Goal: Task Accomplishment & Management: Manage account settings

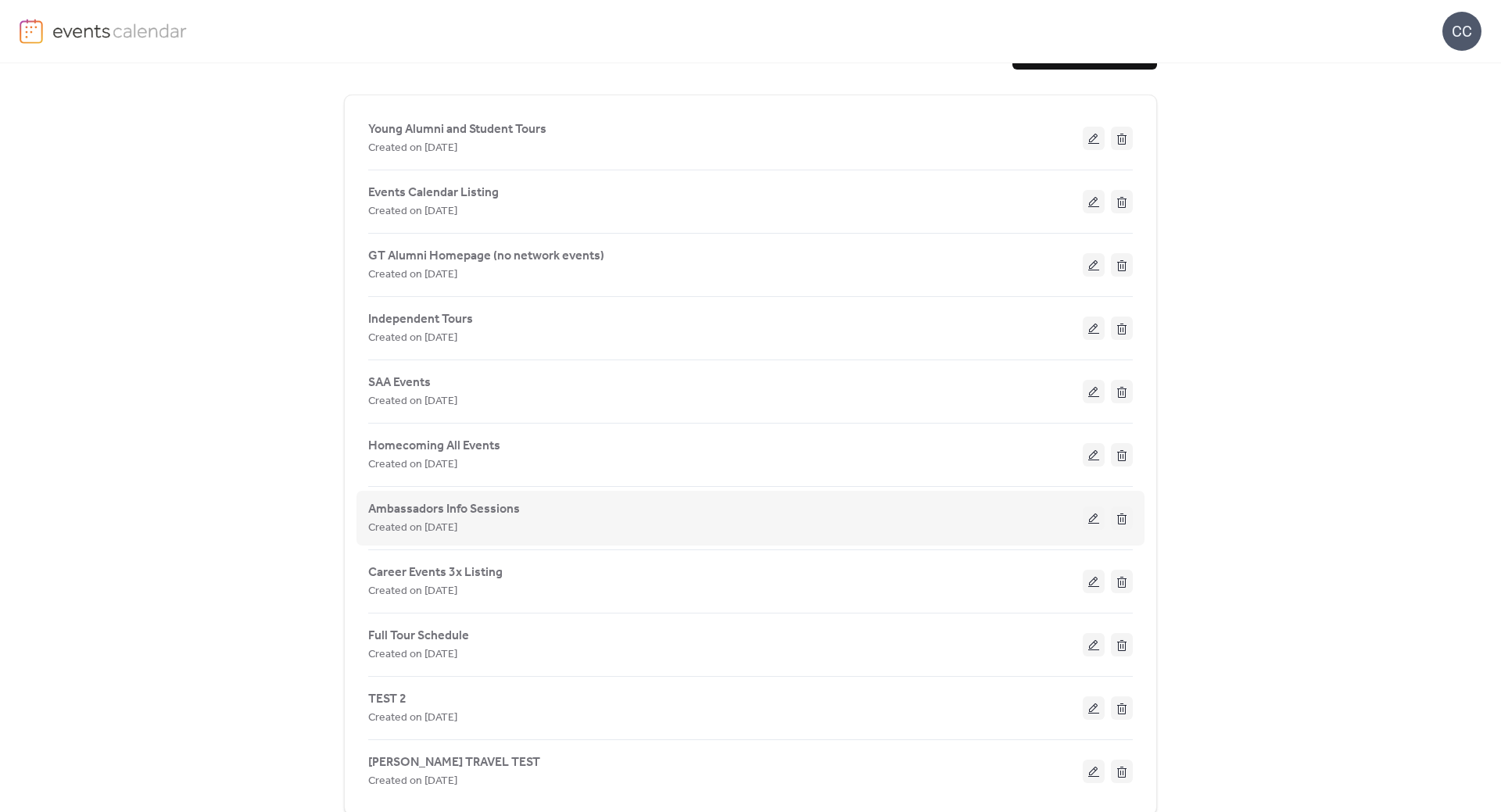
scroll to position [85, 0]
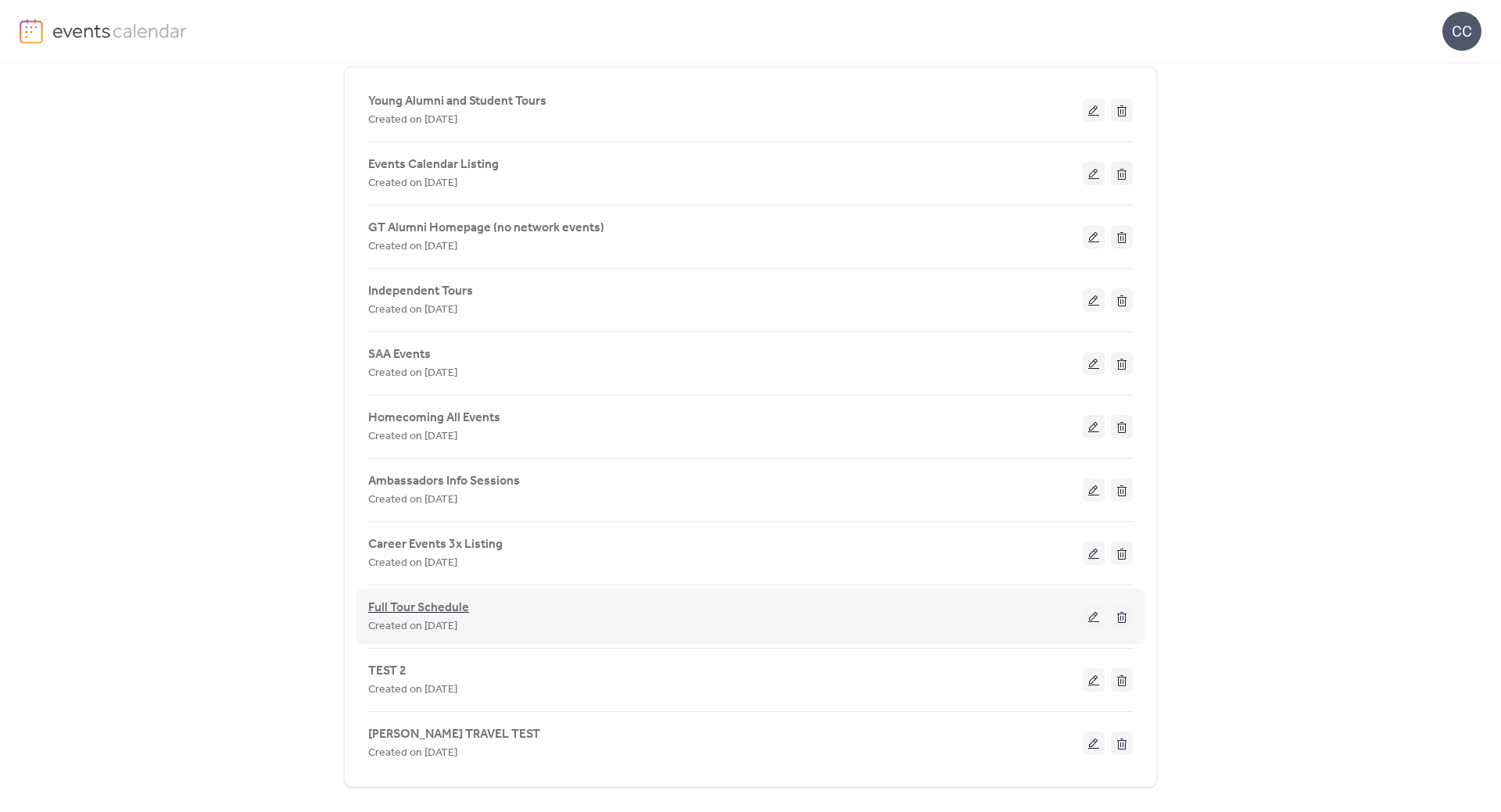
click at [412, 605] on span "Full Tour Schedule" at bounding box center [418, 608] width 101 height 19
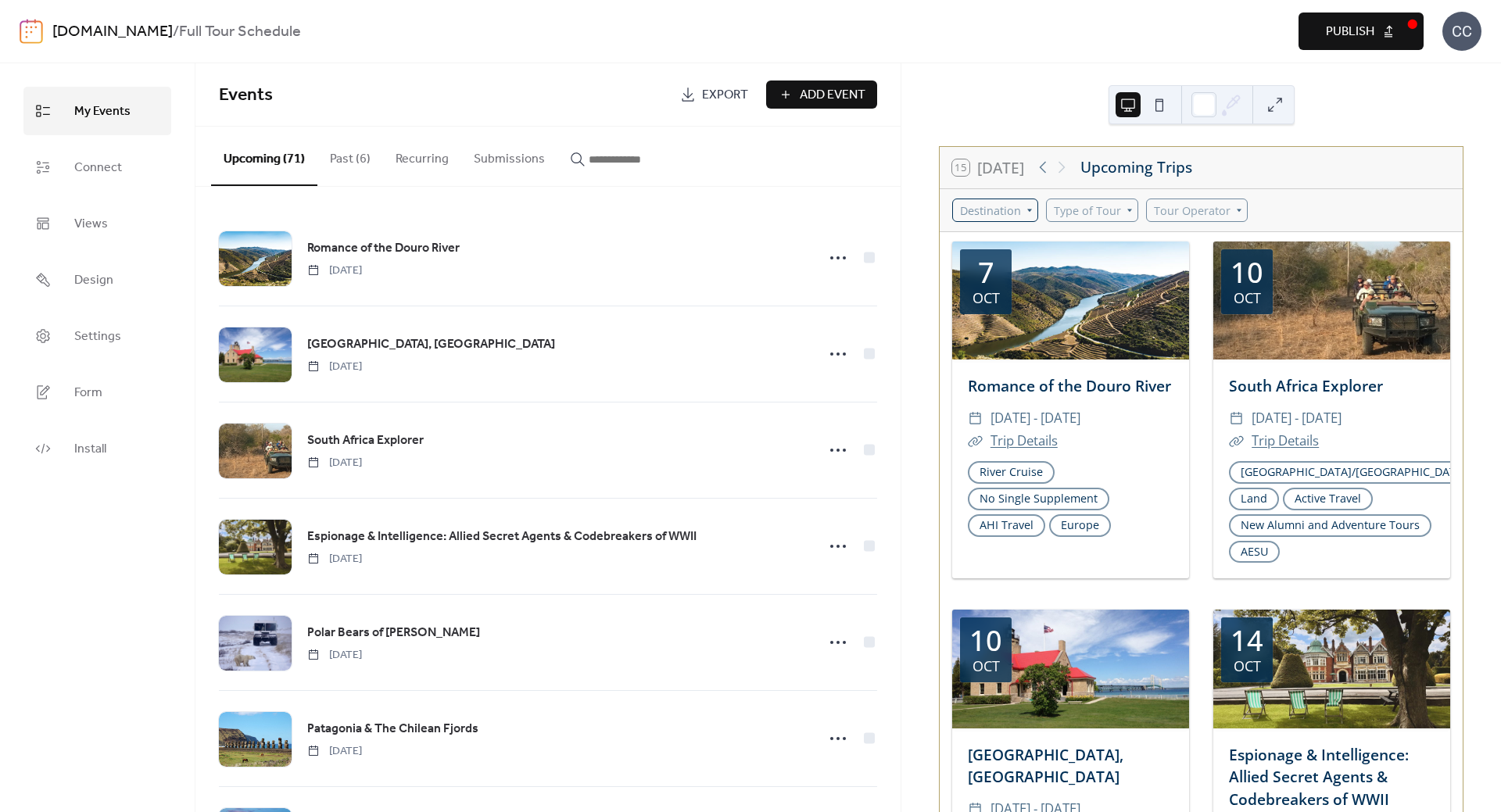
click at [1017, 205] on div "Destination" at bounding box center [995, 210] width 86 height 23
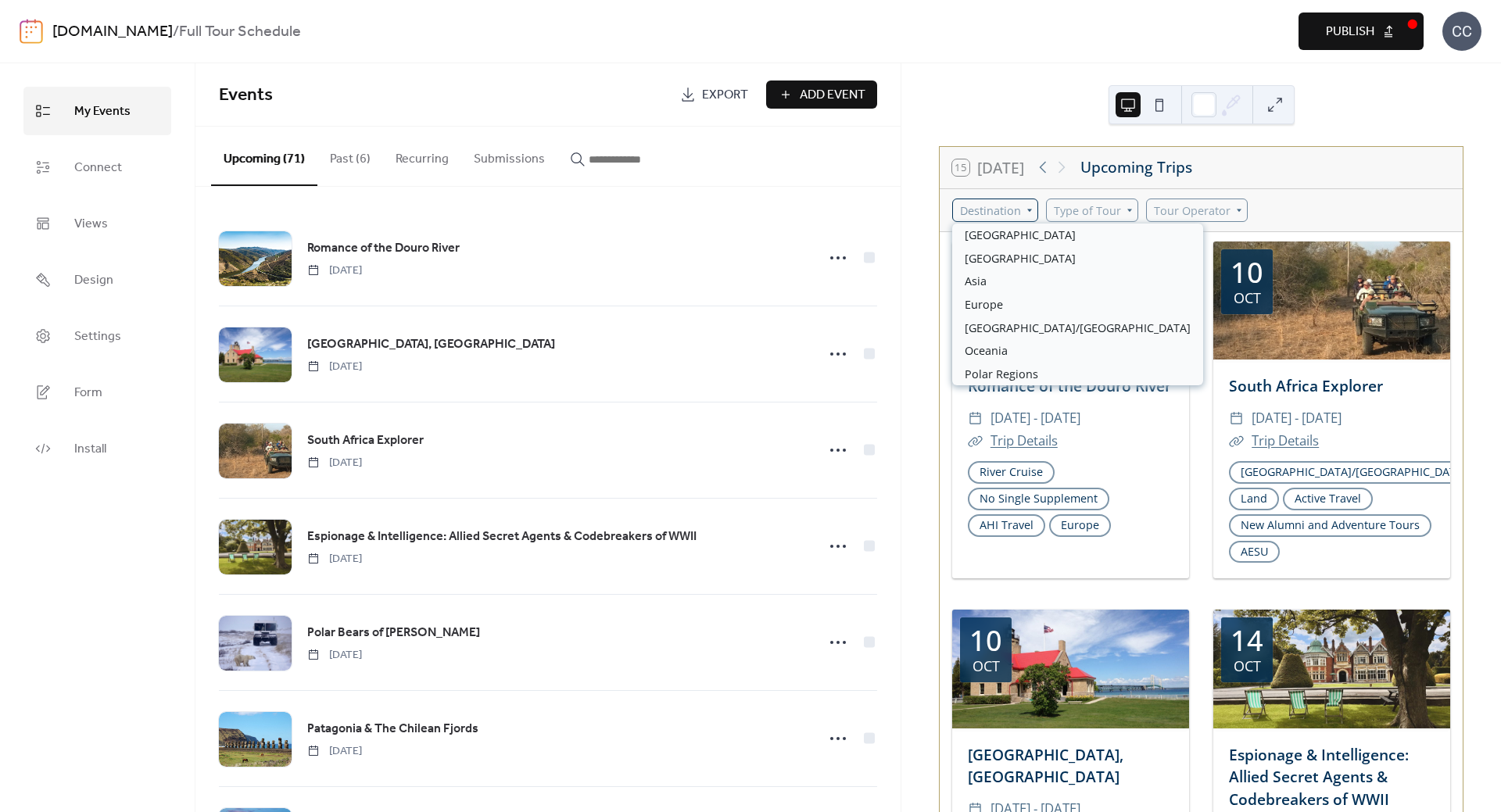
click at [1020, 213] on div "Destination" at bounding box center [995, 210] width 86 height 23
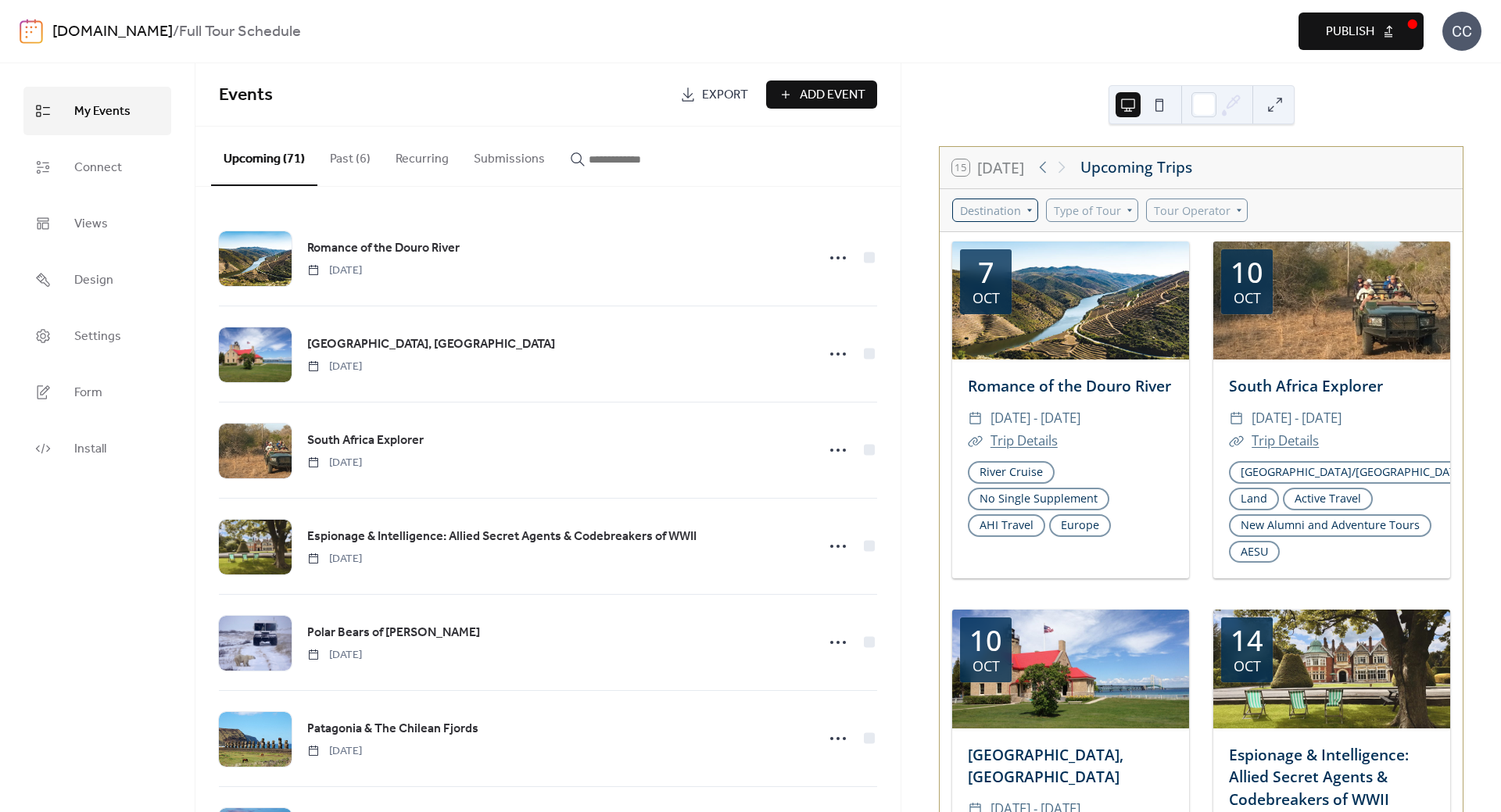
click at [1020, 213] on div "Destination" at bounding box center [995, 210] width 86 height 23
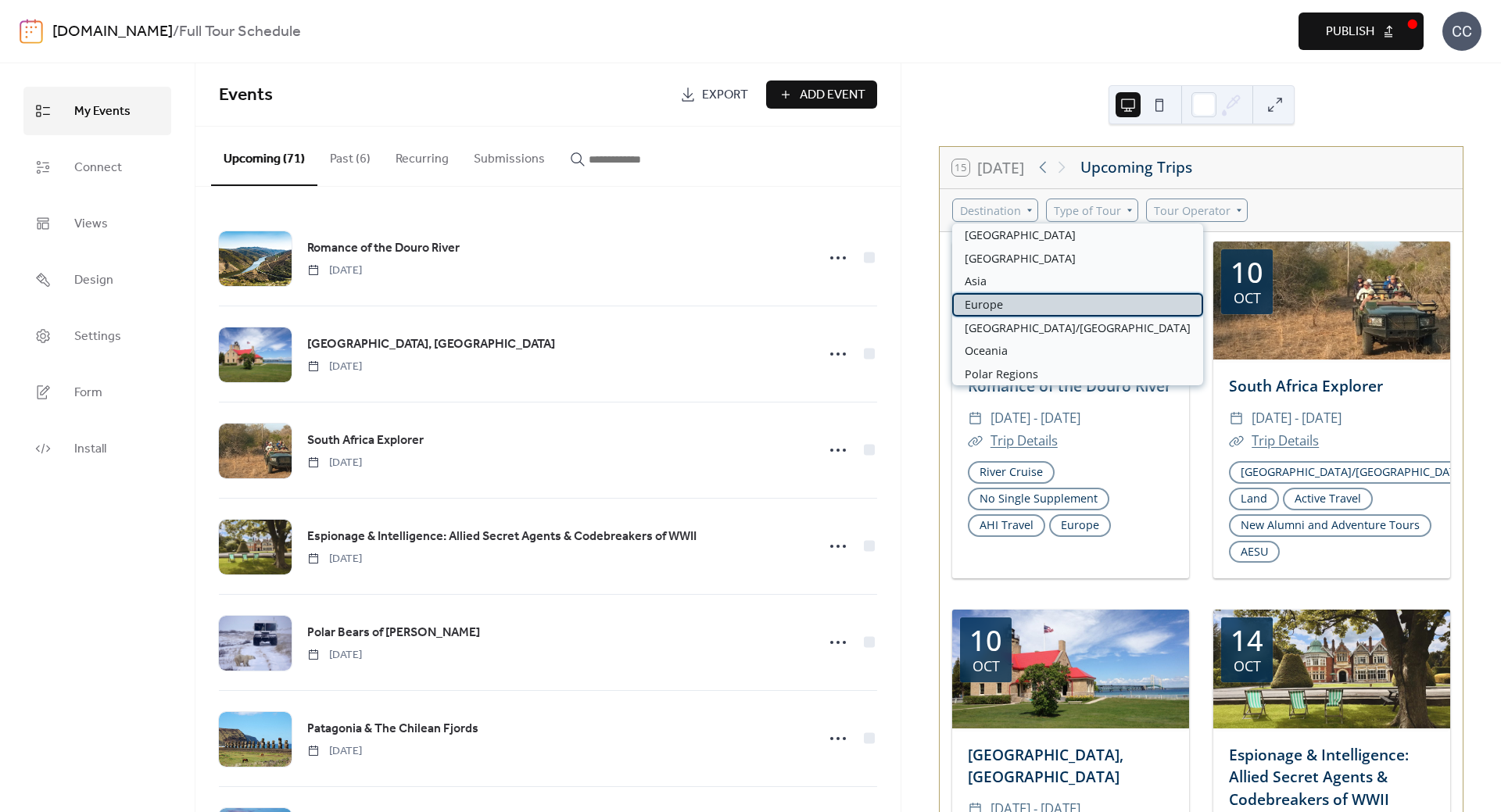
click at [989, 304] on span "Europe" at bounding box center [984, 305] width 38 height 18
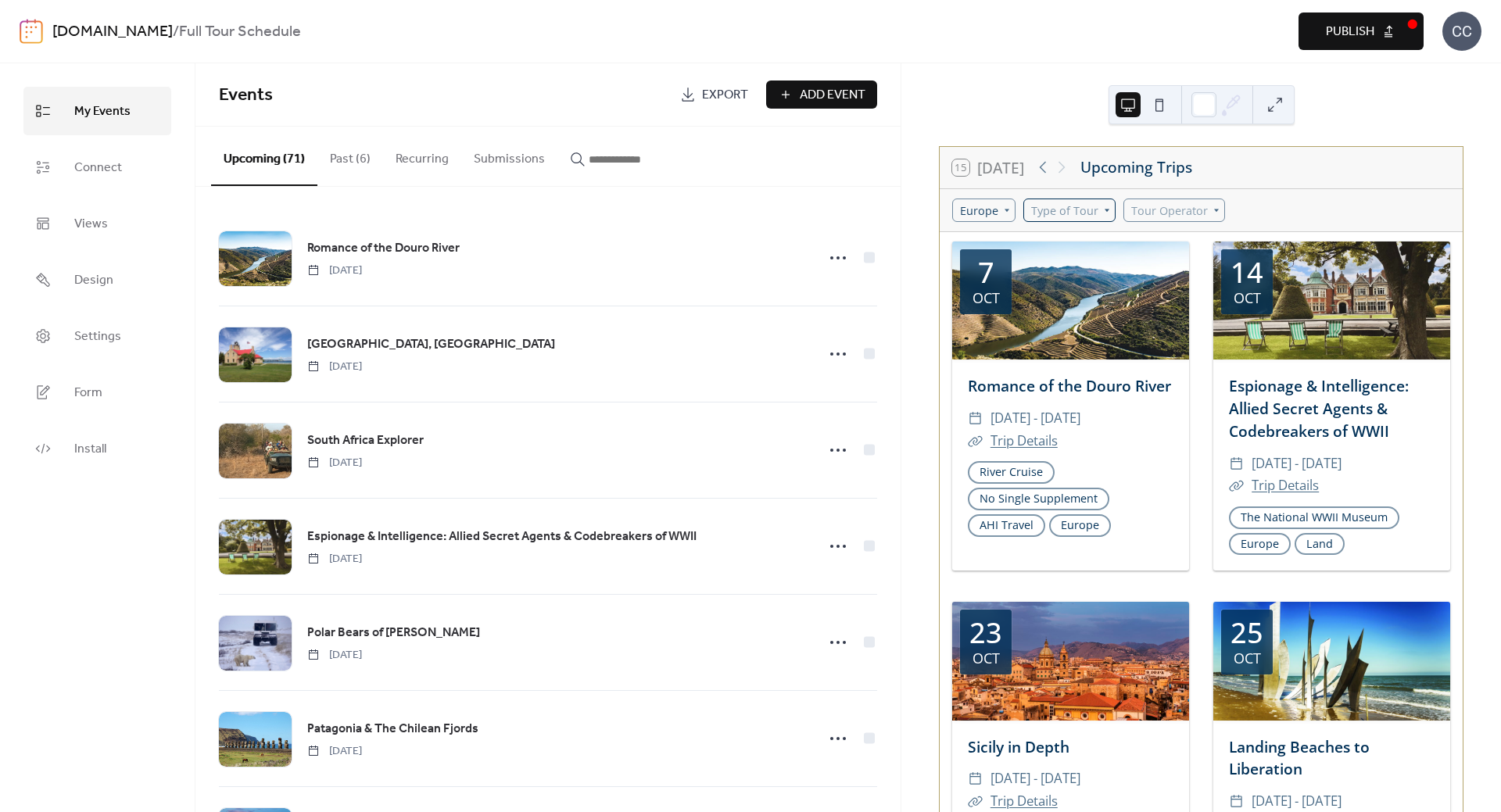
click at [1096, 205] on div "Type of Tour" at bounding box center [1069, 210] width 93 height 23
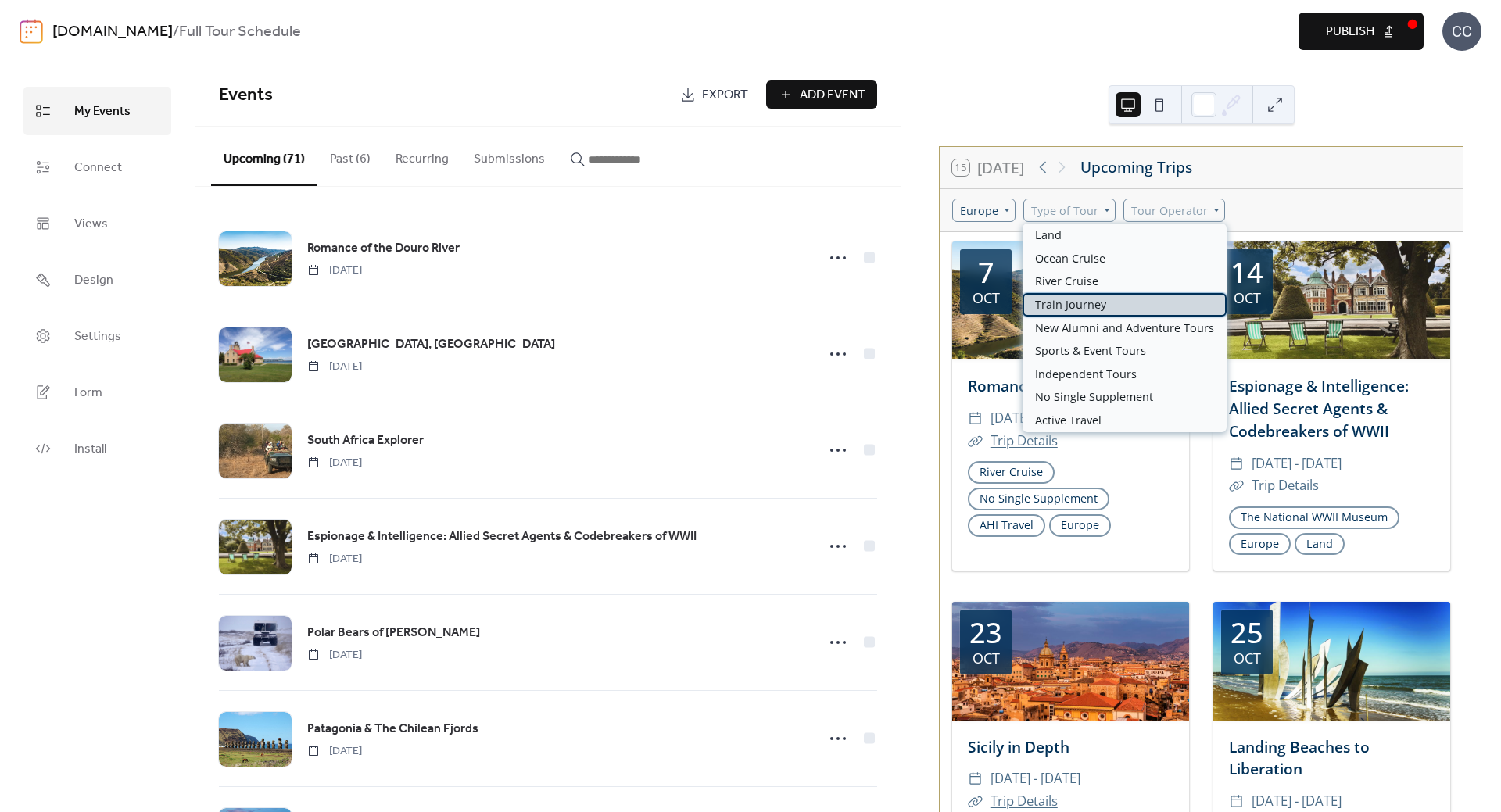
click at [1093, 303] on span "Train Journey" at bounding box center [1070, 305] width 71 height 18
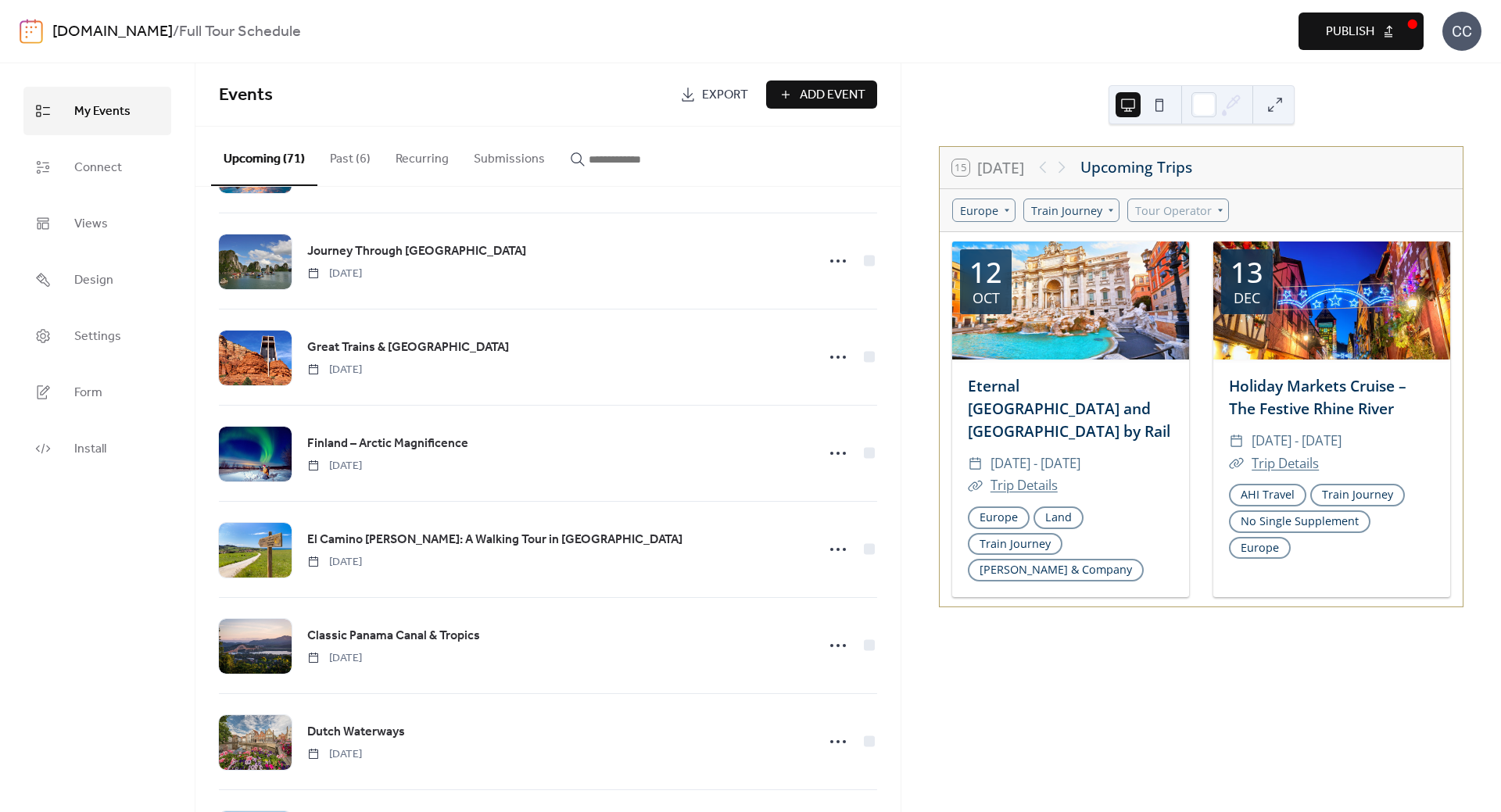
scroll to position [1328, 0]
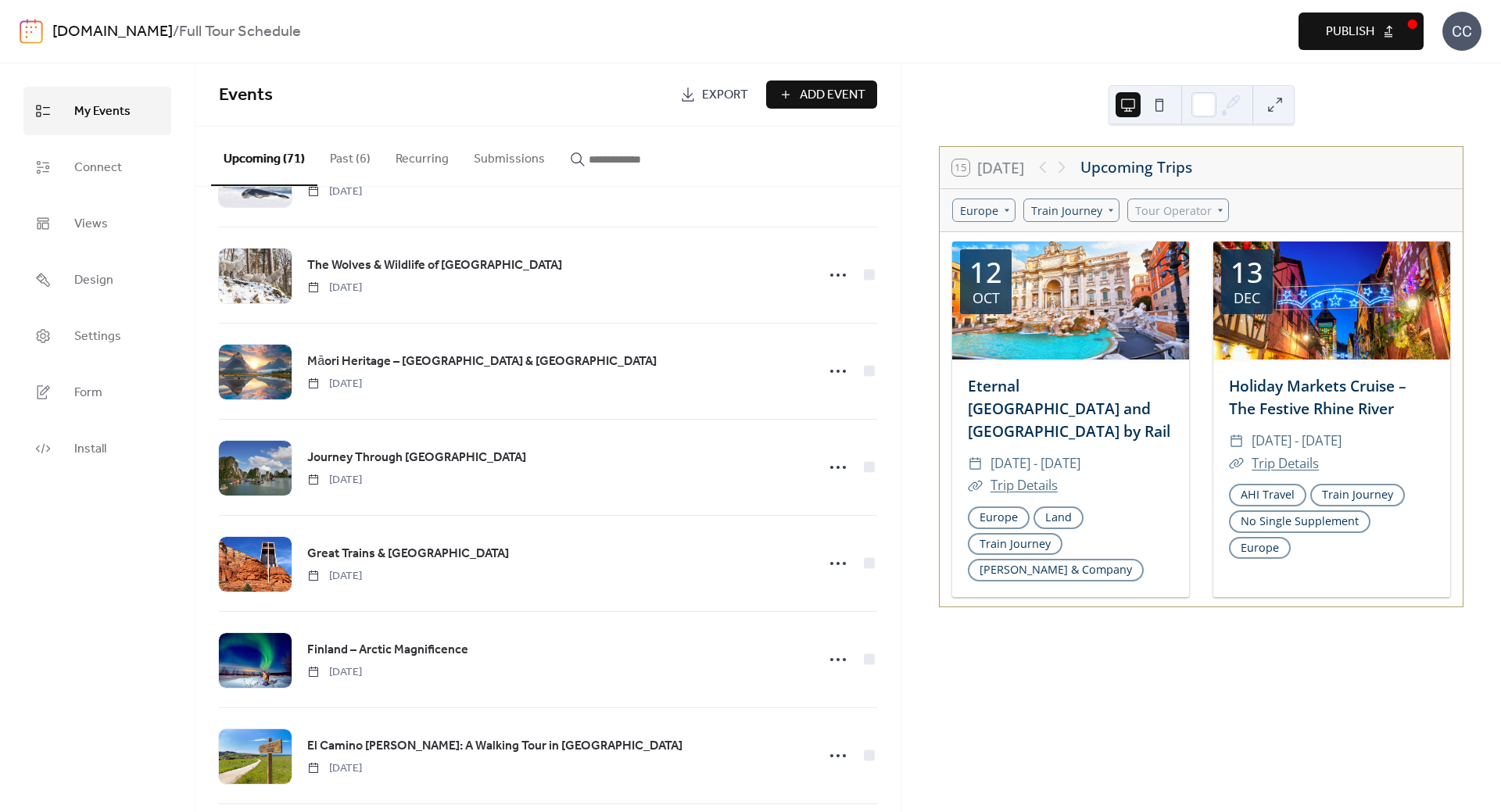
click at [96, 36] on link "[DOMAIN_NAME]" at bounding box center [113, 32] width 120 height 30
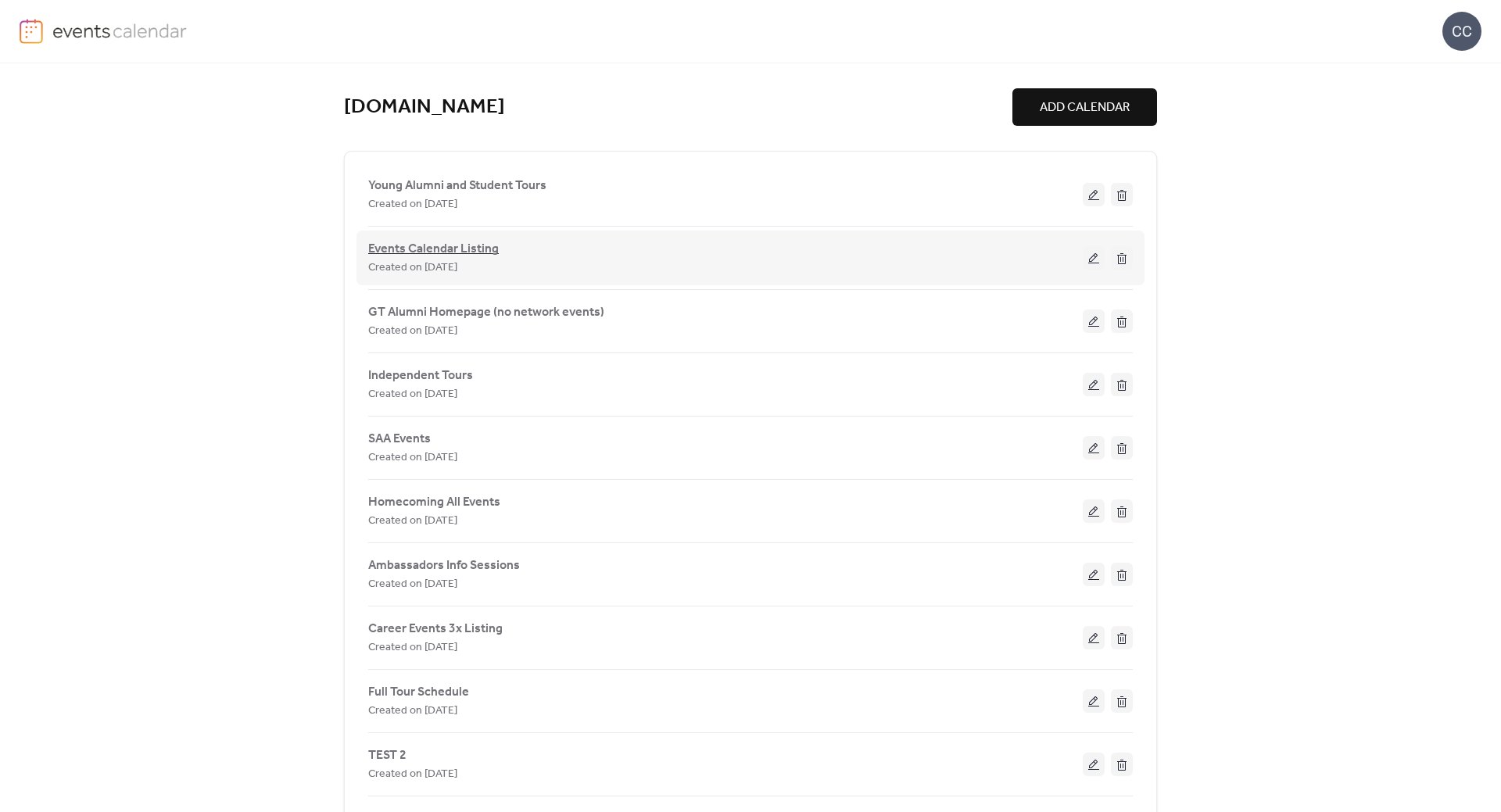
click at [453, 254] on span "Events Calendar Listing" at bounding box center [433, 250] width 131 height 19
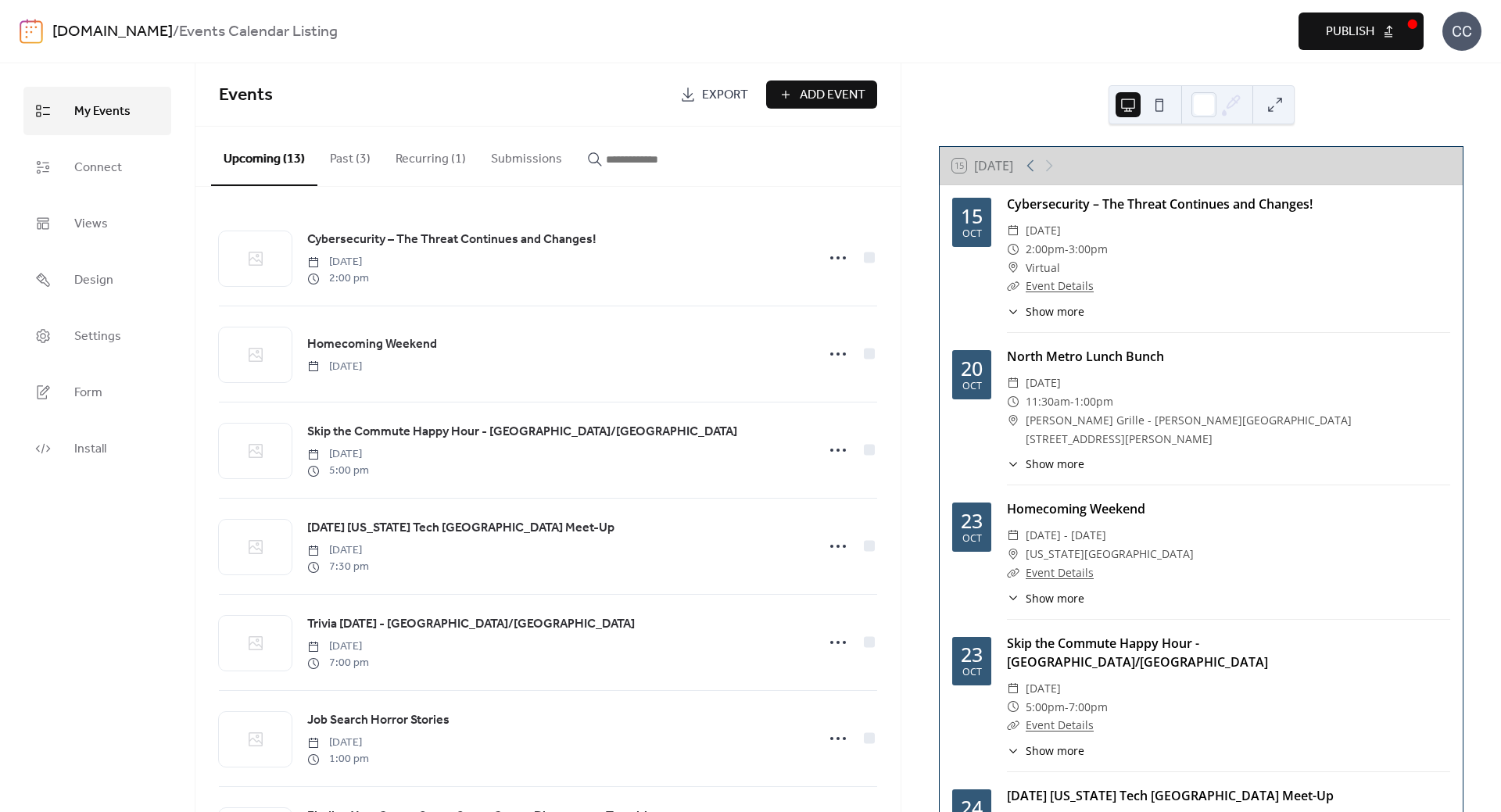
click at [824, 96] on span "Add Event" at bounding box center [832, 96] width 65 height 19
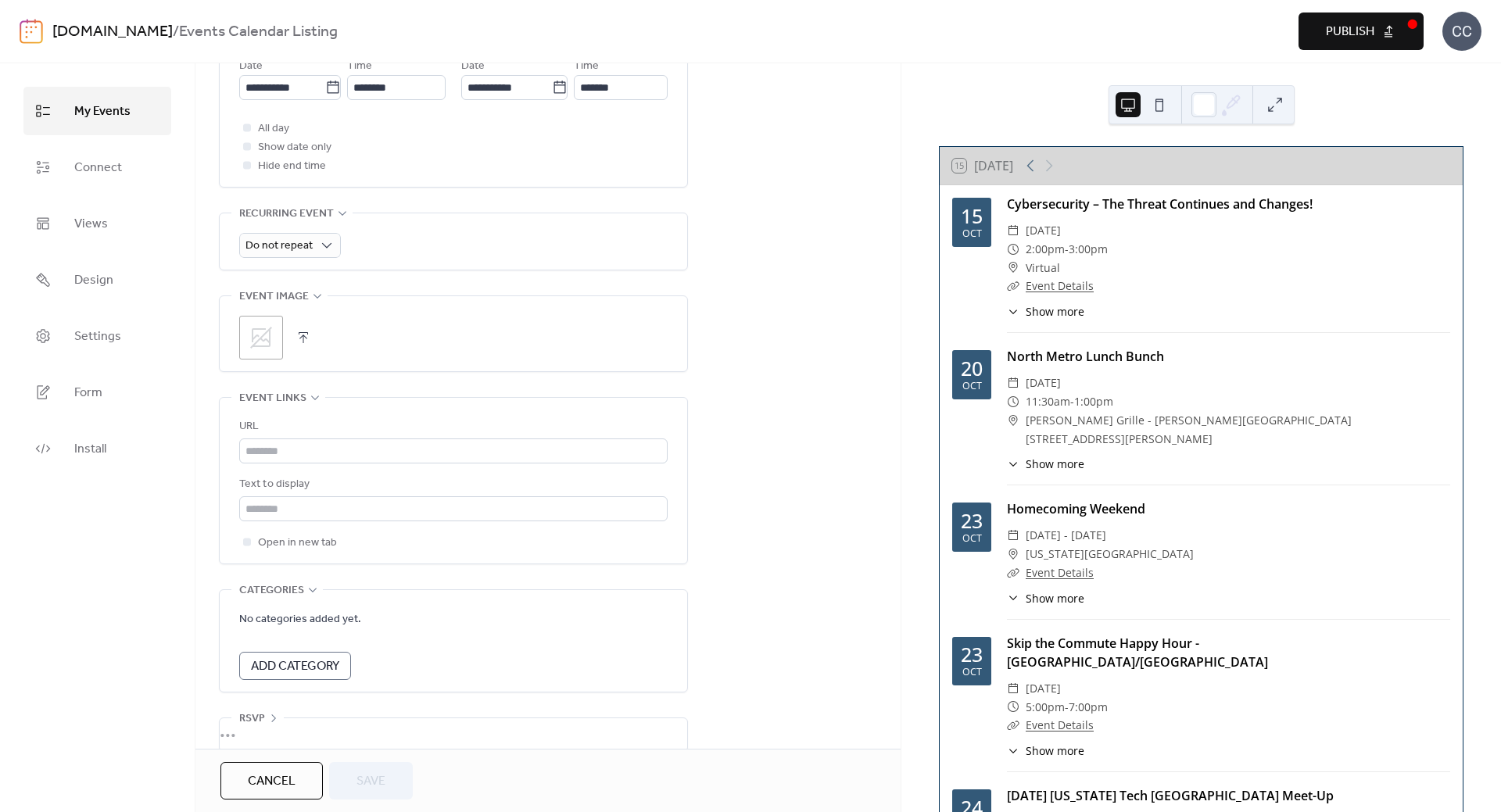
scroll to position [613, 0]
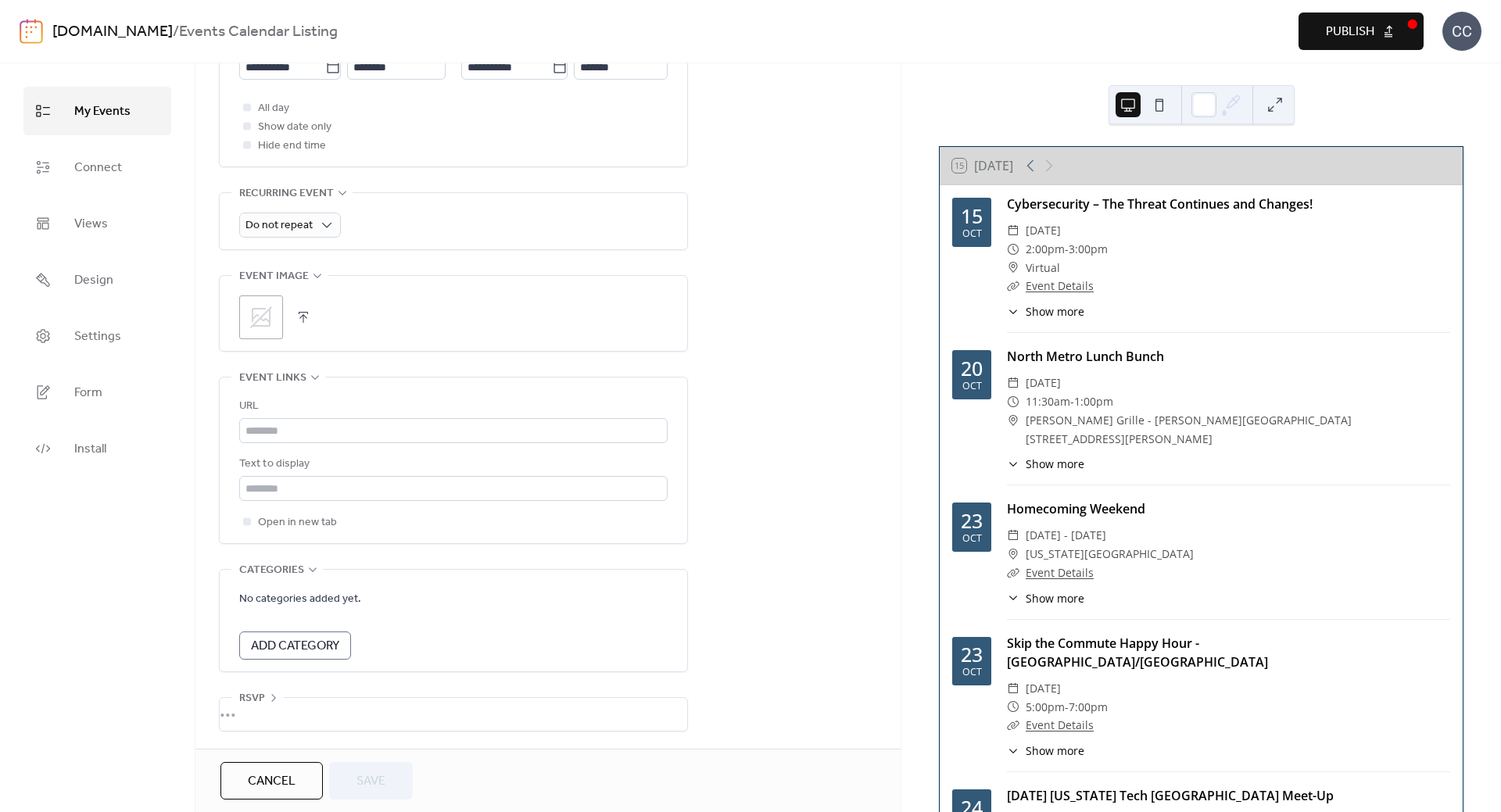
click at [267, 781] on span "Cancel" at bounding box center [272, 782] width 48 height 19
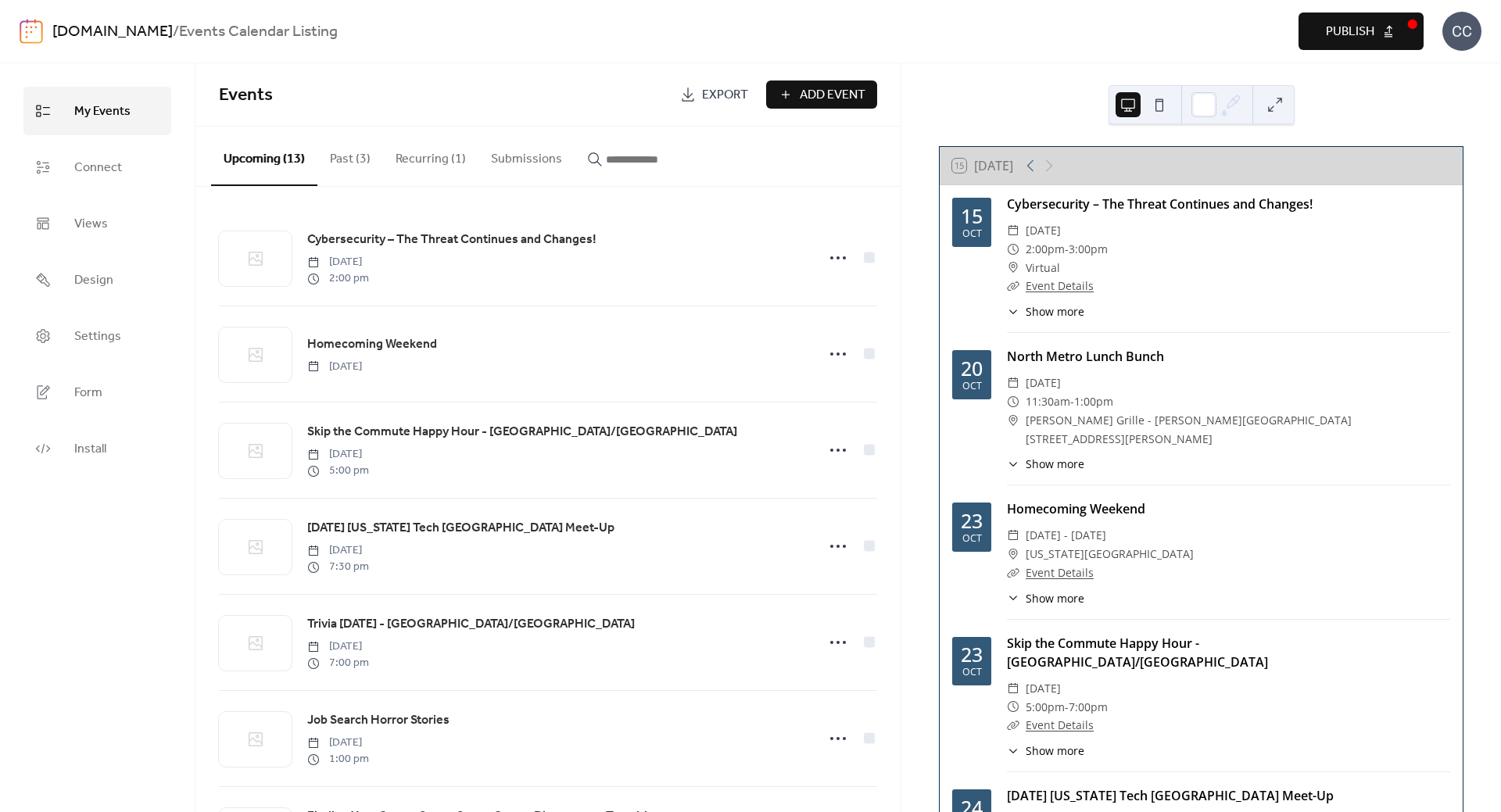
click at [815, 96] on span "Add Event" at bounding box center [832, 96] width 65 height 19
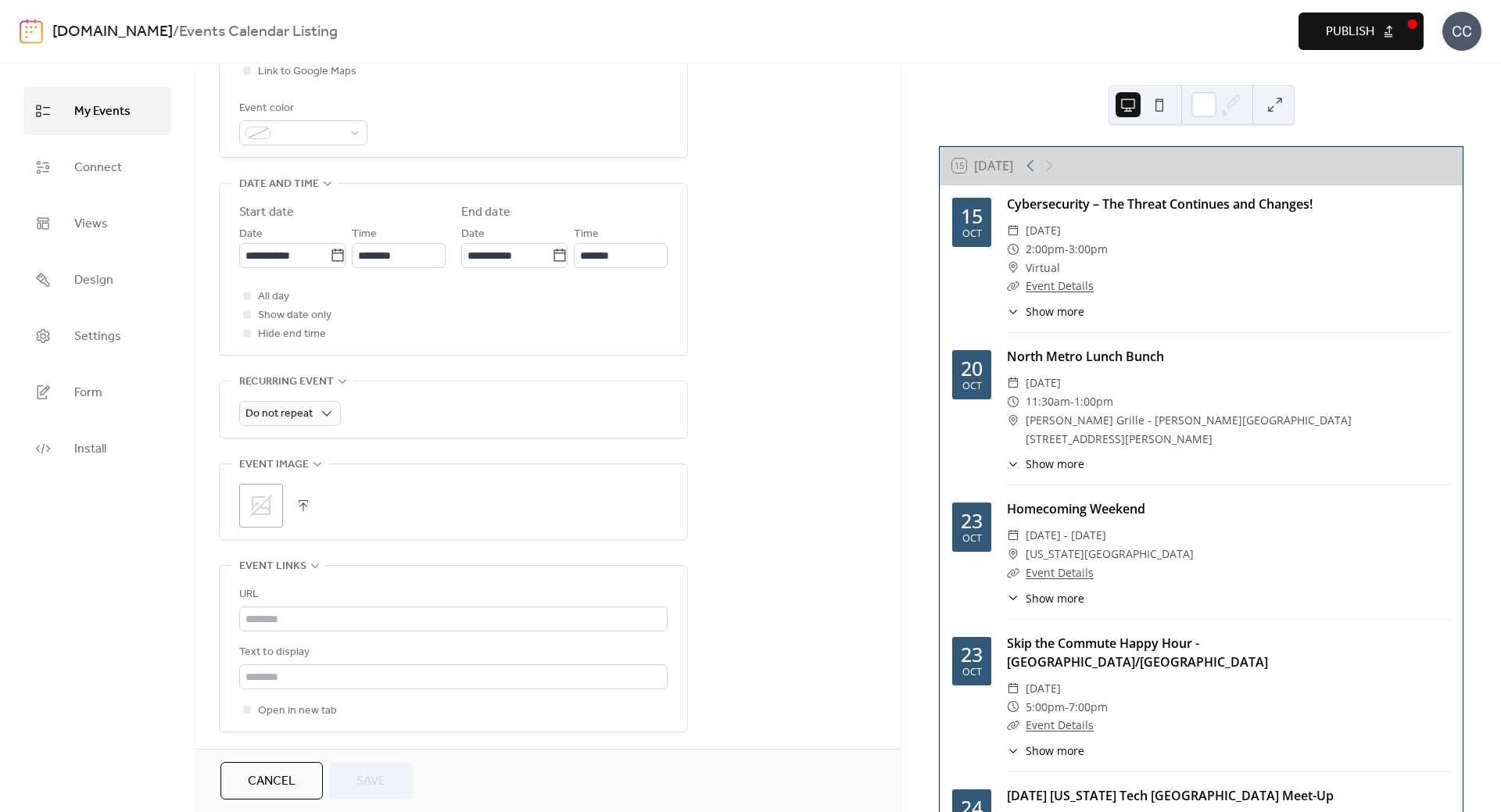
scroll to position [547, 0]
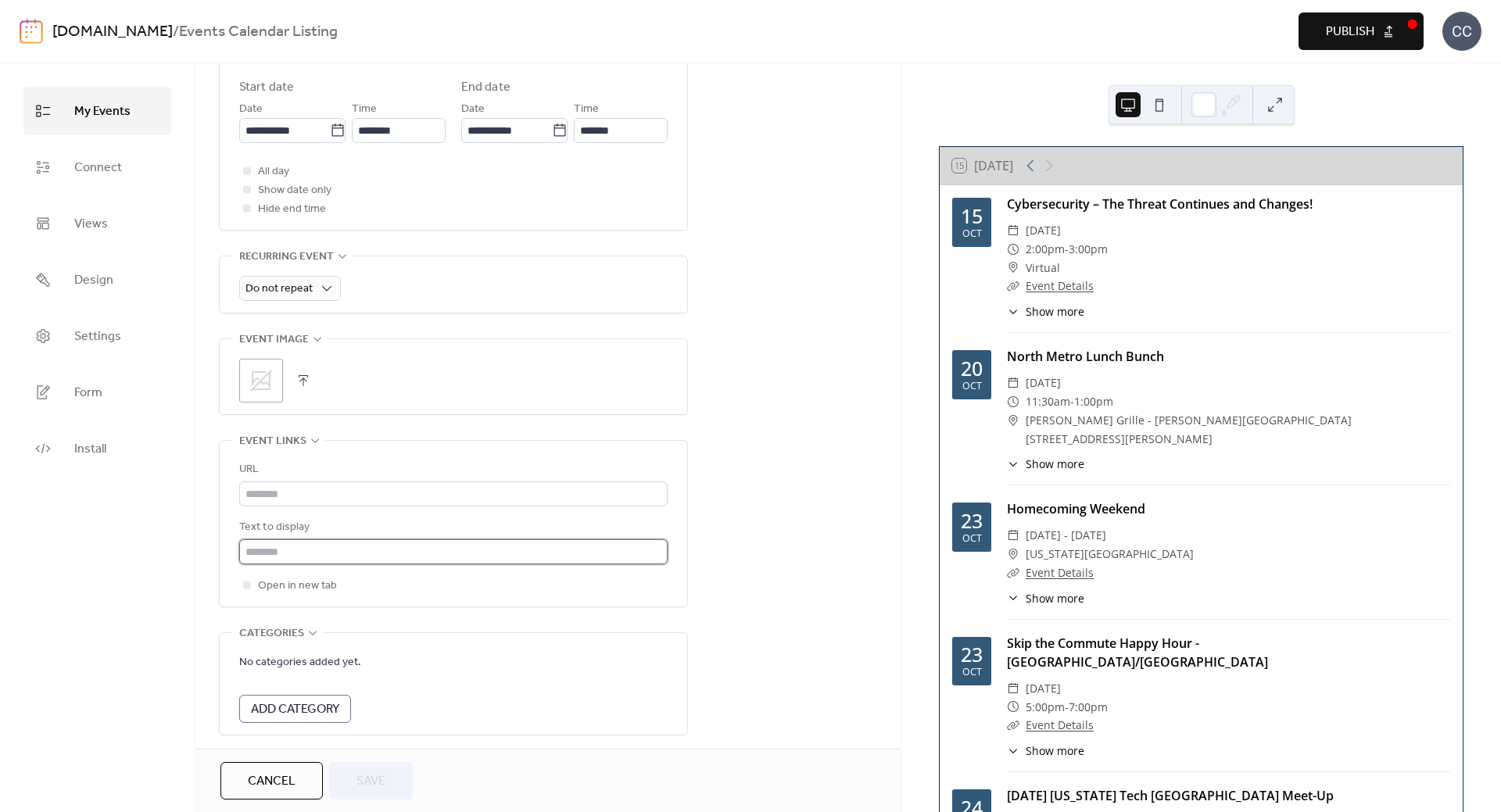
click at [275, 556] on input "text" at bounding box center [453, 551] width 429 height 25
click at [289, 790] on span "Cancel" at bounding box center [272, 782] width 48 height 19
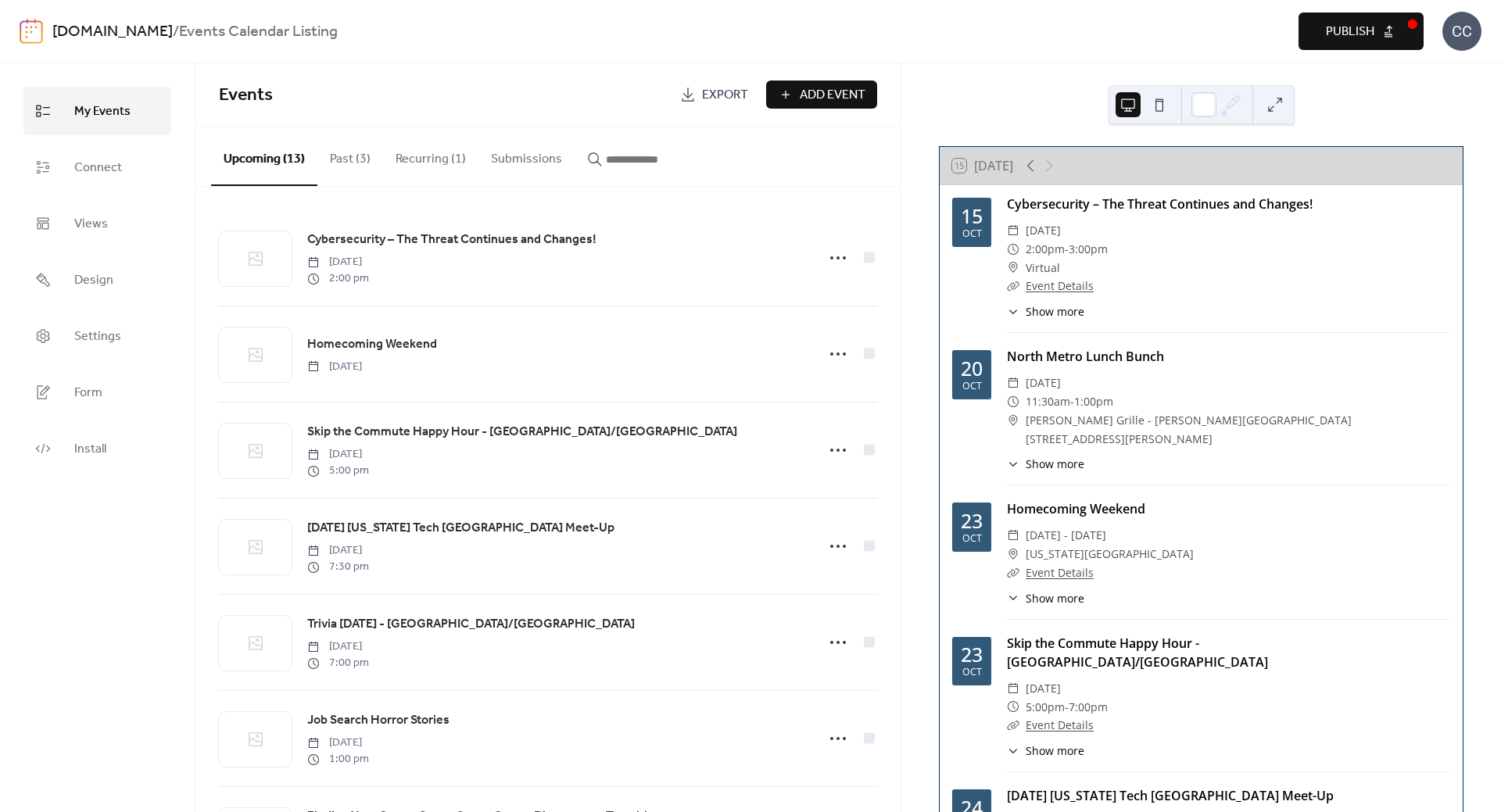
click at [89, 37] on link "[DOMAIN_NAME]" at bounding box center [113, 32] width 120 height 30
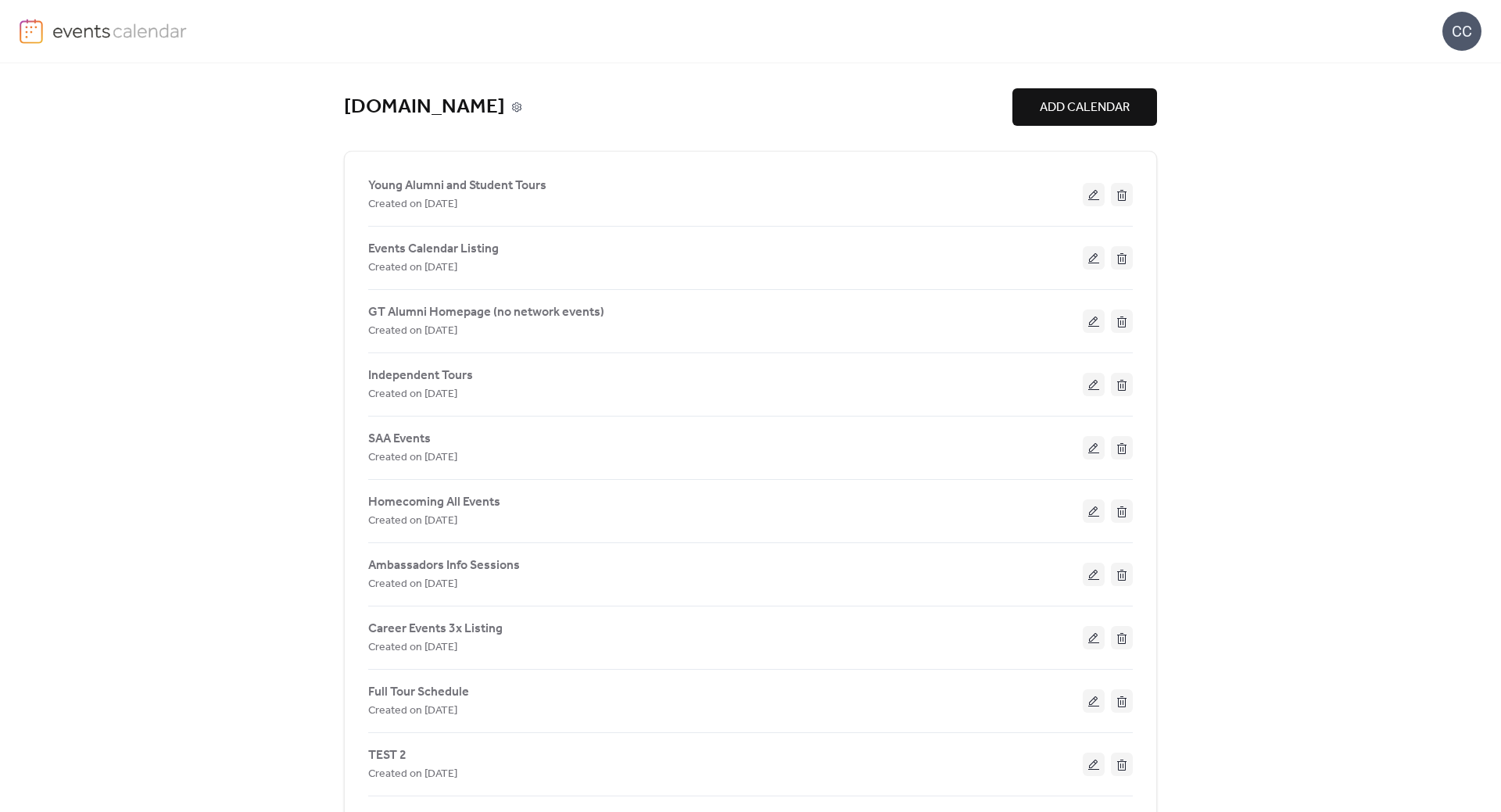
click at [512, 106] on icon at bounding box center [517, 107] width 11 height 11
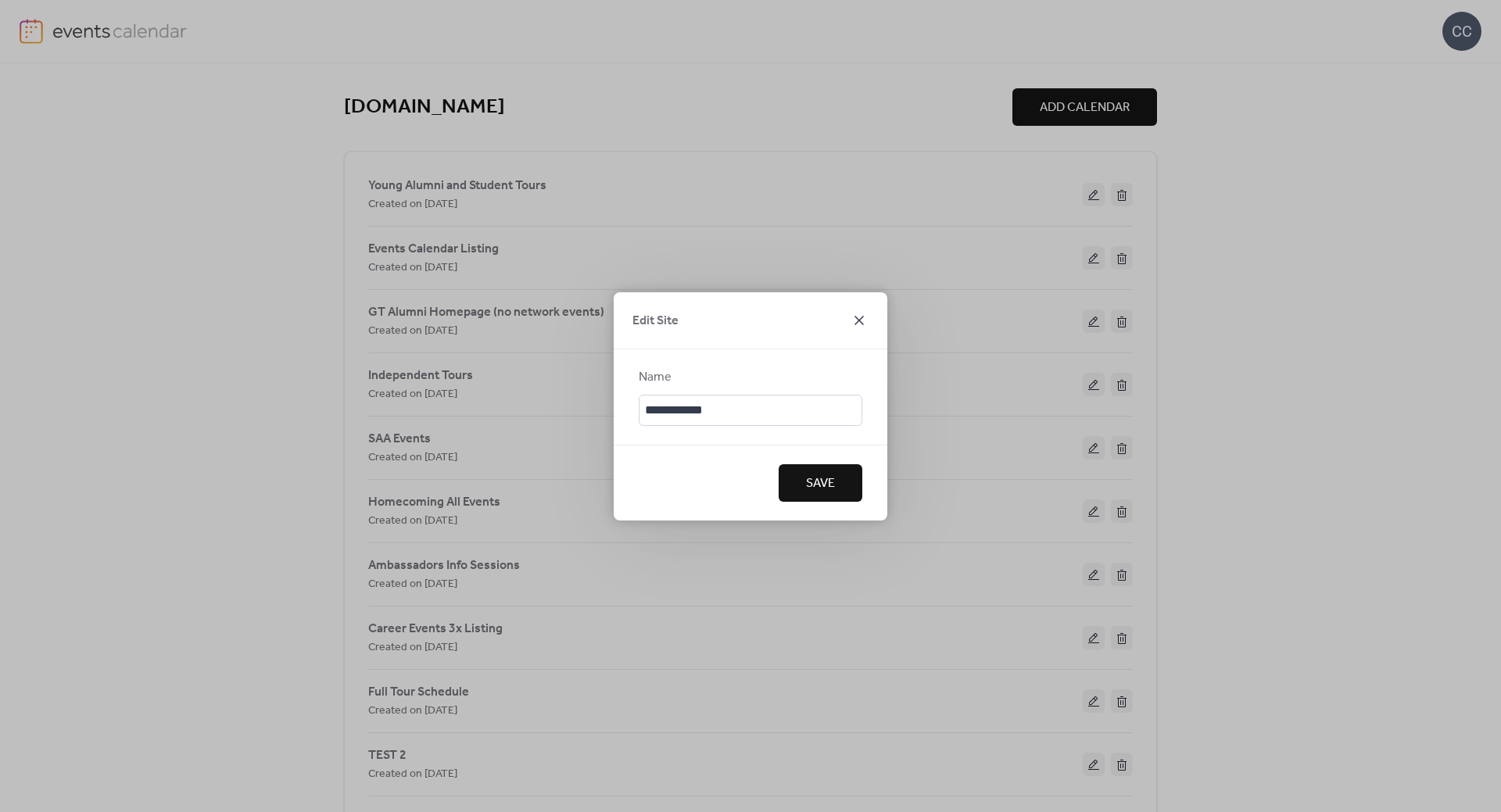
click at [855, 319] on icon at bounding box center [859, 321] width 19 height 19
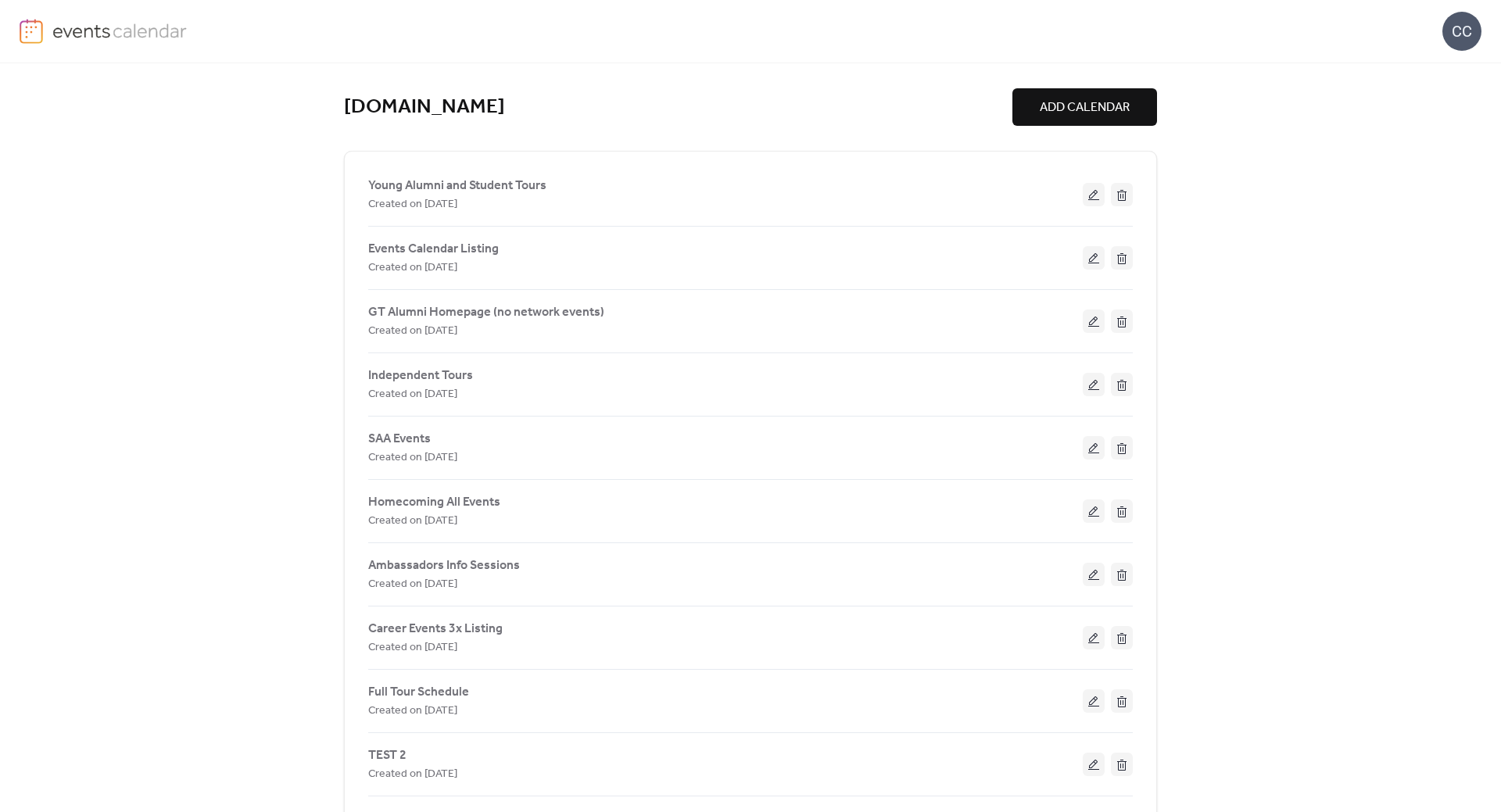
click at [1451, 42] on div "CC" at bounding box center [1461, 31] width 39 height 39
click at [1434, 71] on span "Account" at bounding box center [1431, 70] width 46 height 19
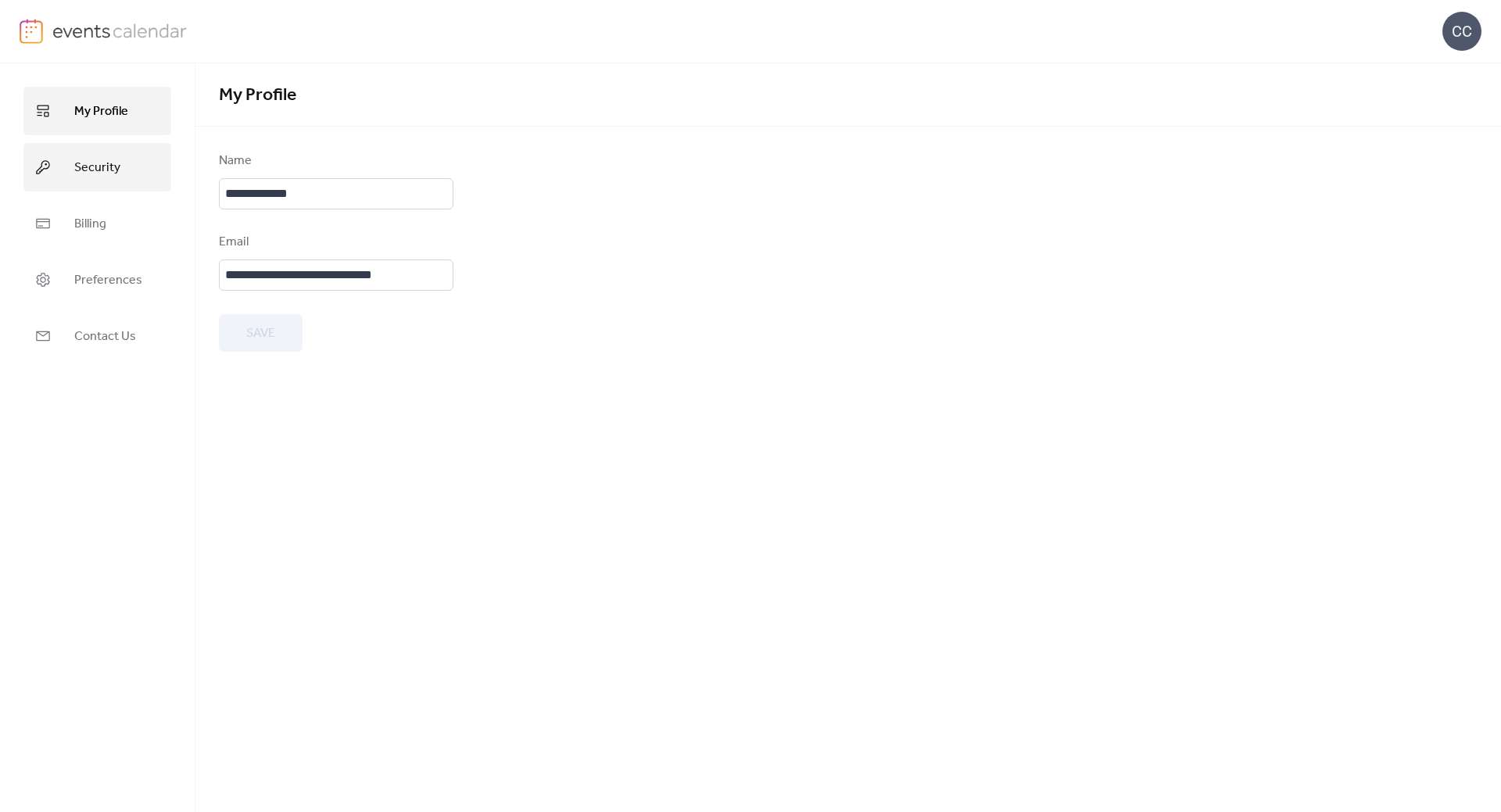
click at [106, 177] on span "Security" at bounding box center [97, 168] width 46 height 25
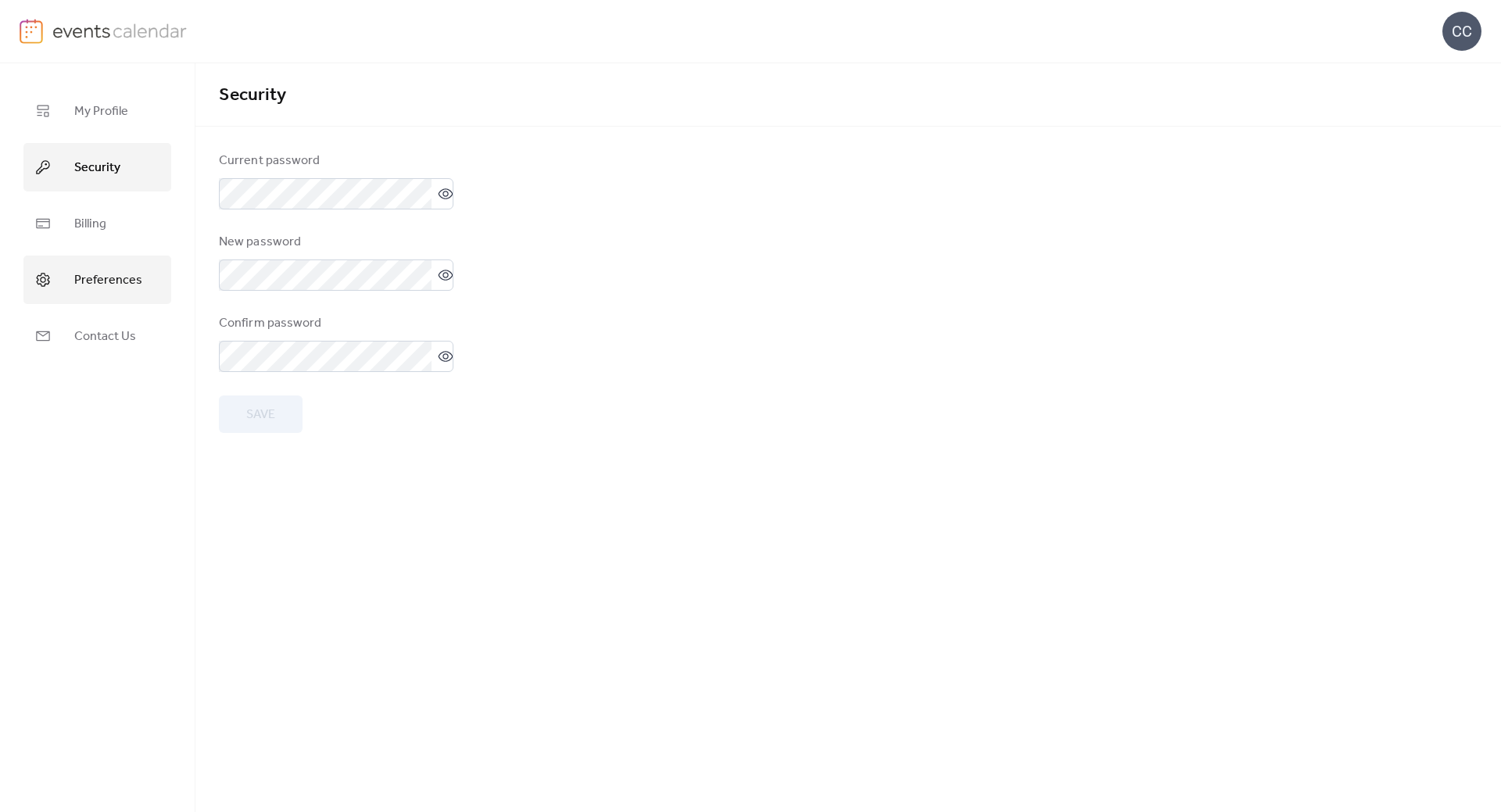
click at [99, 277] on span "Preferences" at bounding box center [108, 280] width 68 height 25
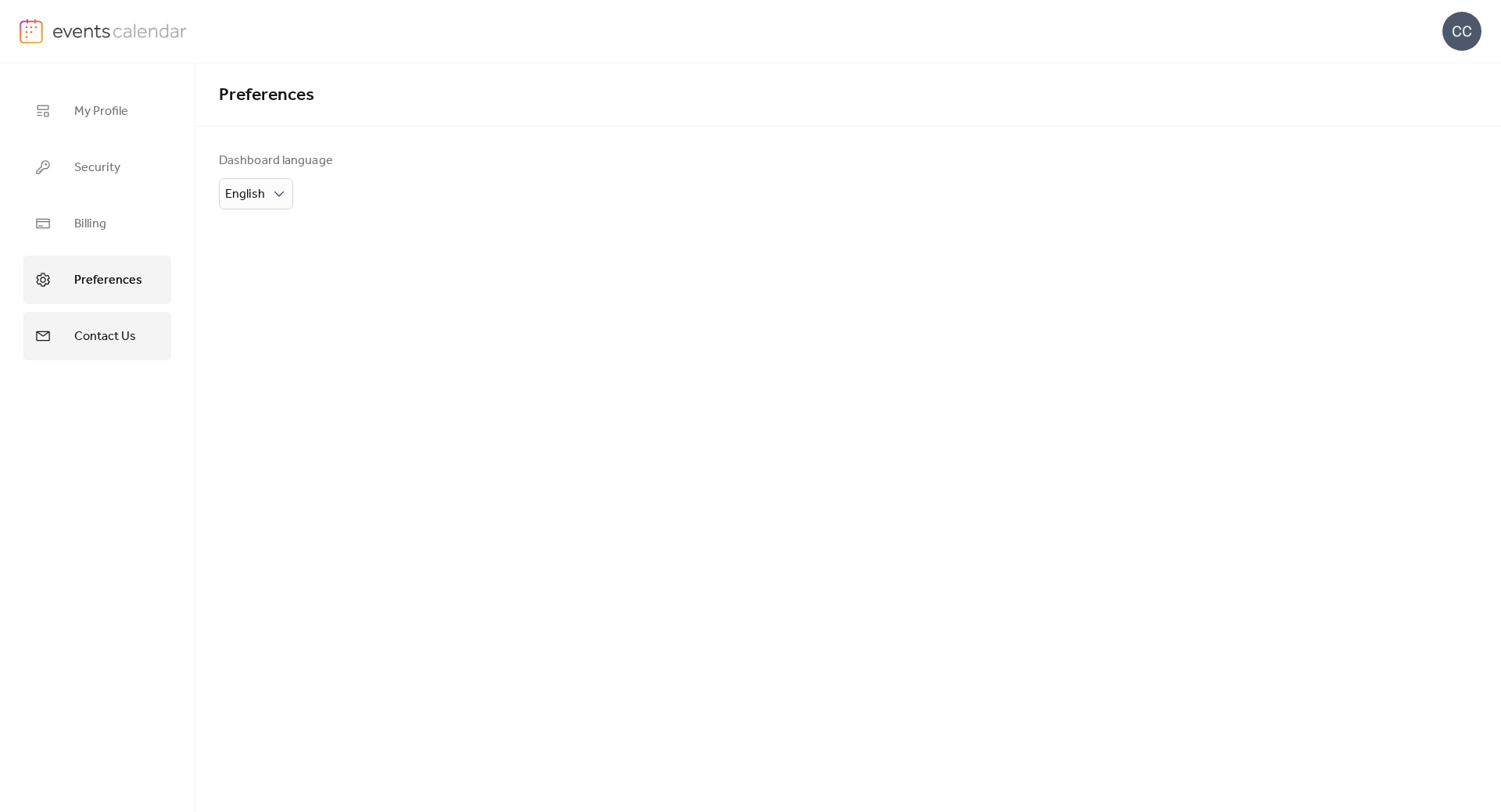
click at [94, 333] on span "Contact Us" at bounding box center [105, 337] width 61 height 25
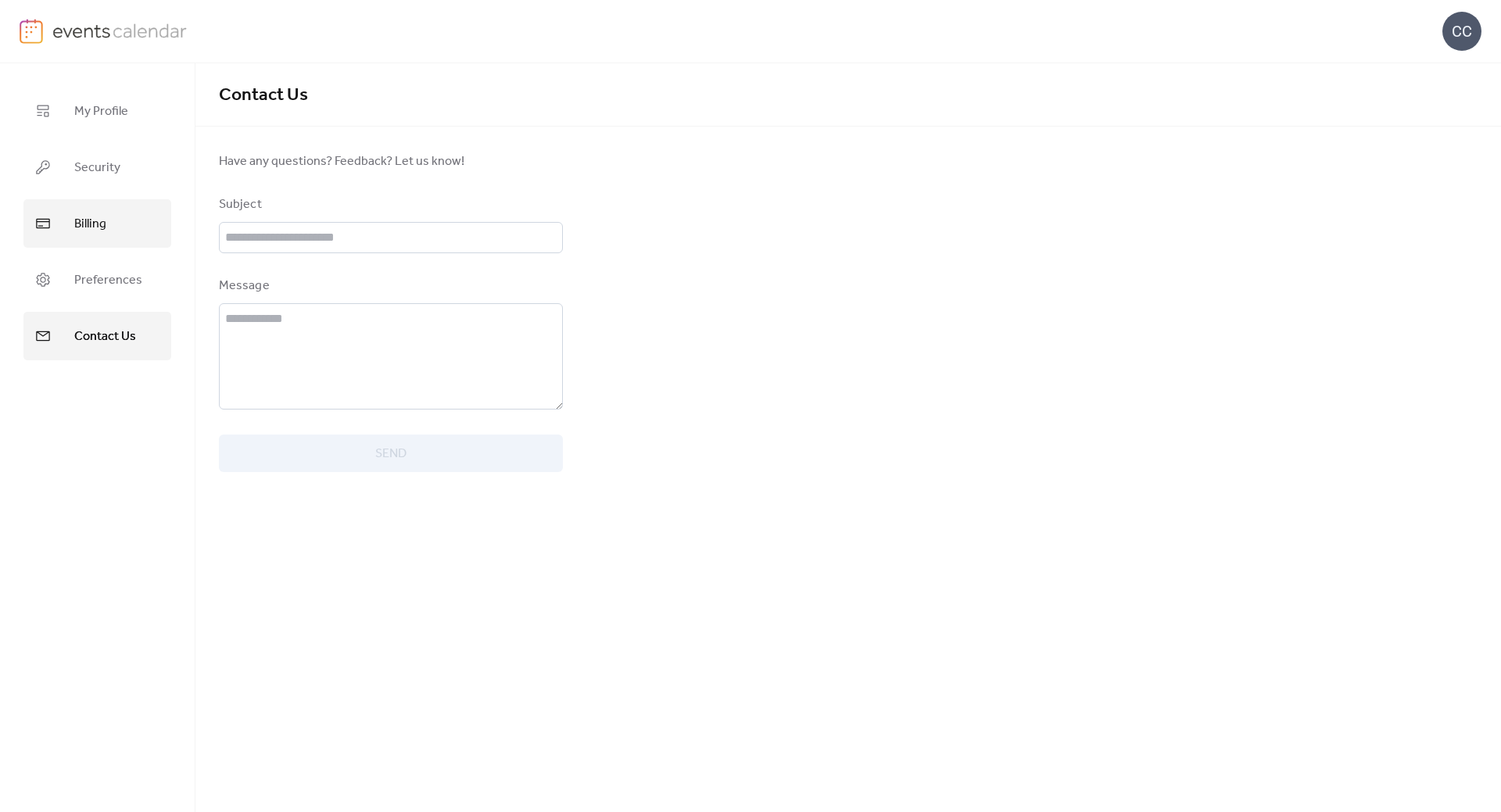
click at [113, 228] on link "Billing" at bounding box center [97, 223] width 148 height 49
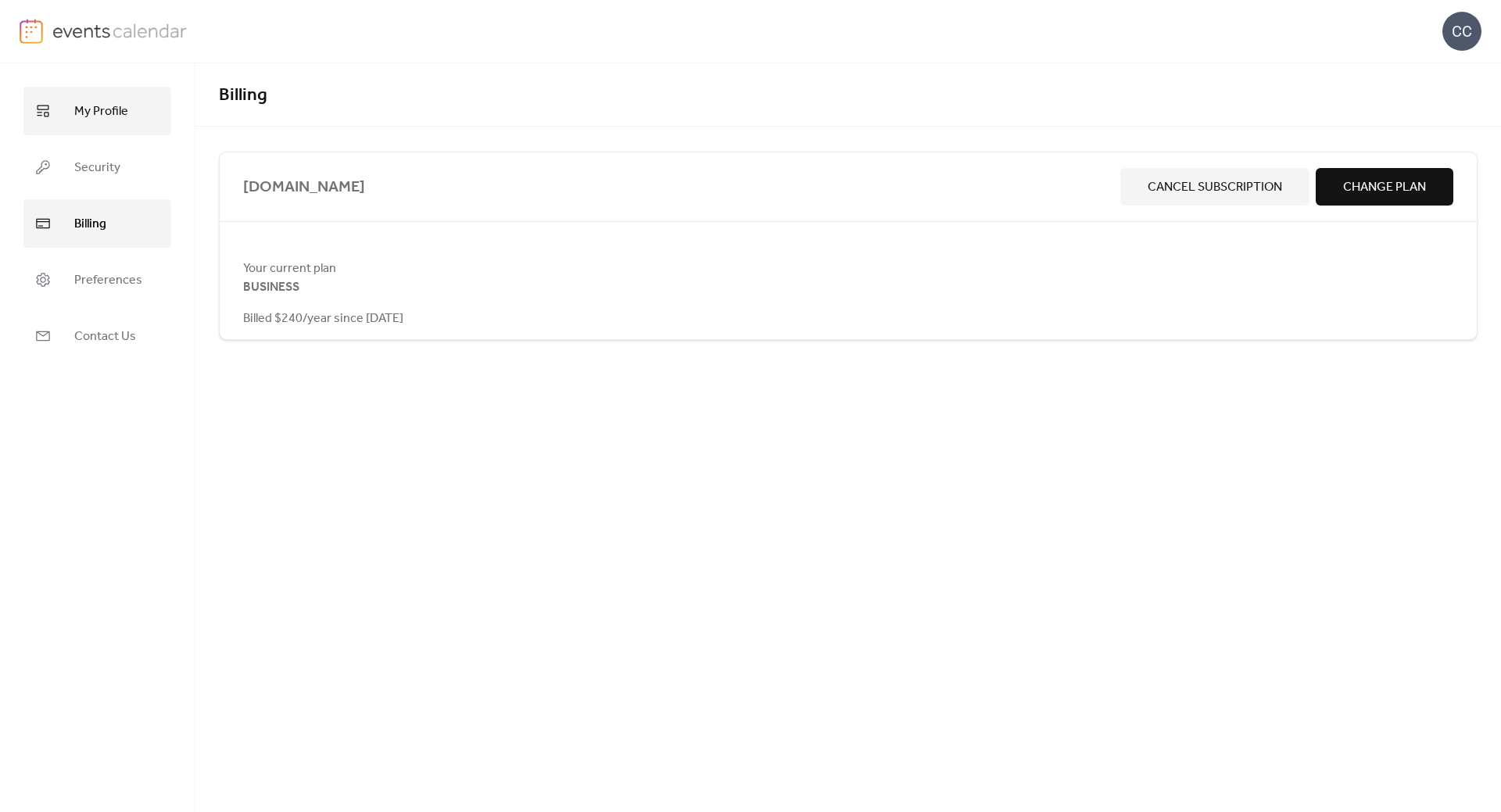
click at [96, 121] on span "My Profile" at bounding box center [101, 111] width 54 height 25
